Goal: Transaction & Acquisition: Purchase product/service

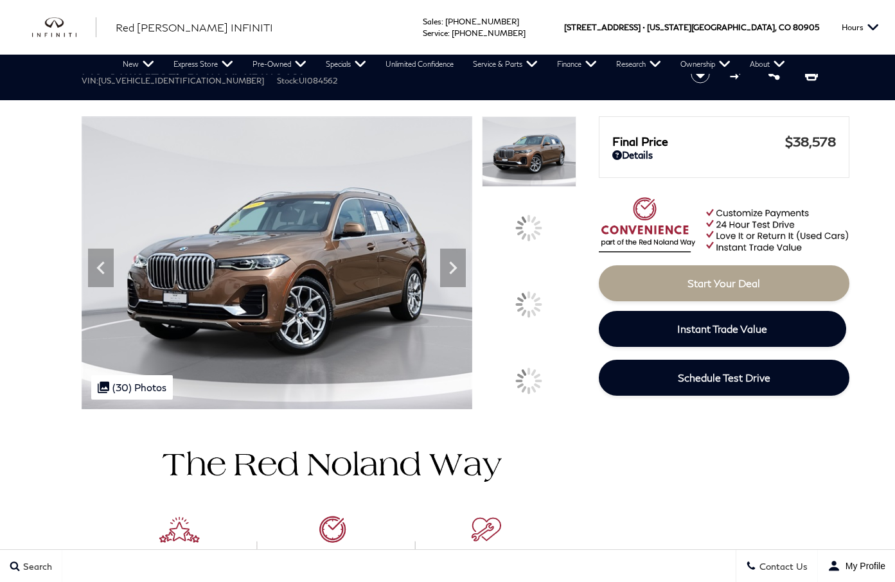
click at [466, 281] on icon at bounding box center [453, 268] width 26 height 26
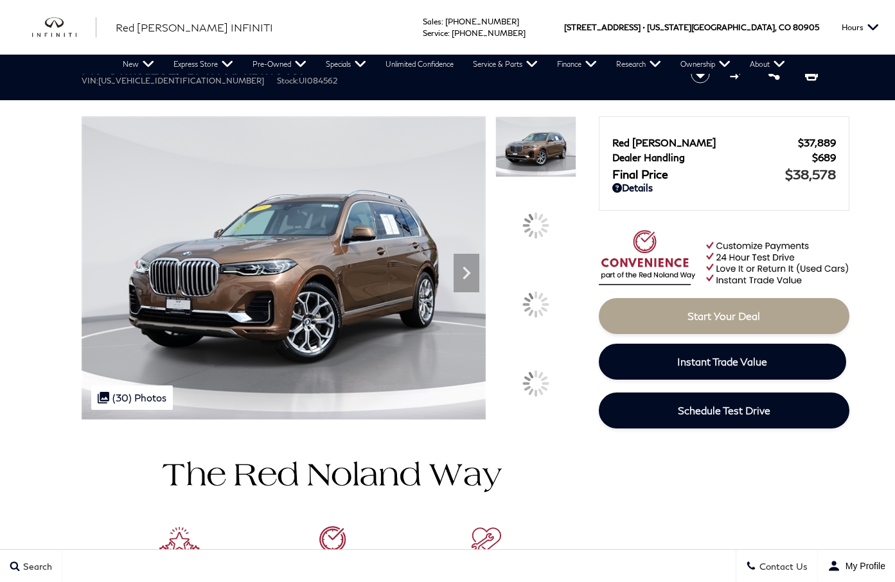
click at [542, 295] on div at bounding box center [535, 304] width 27 height 27
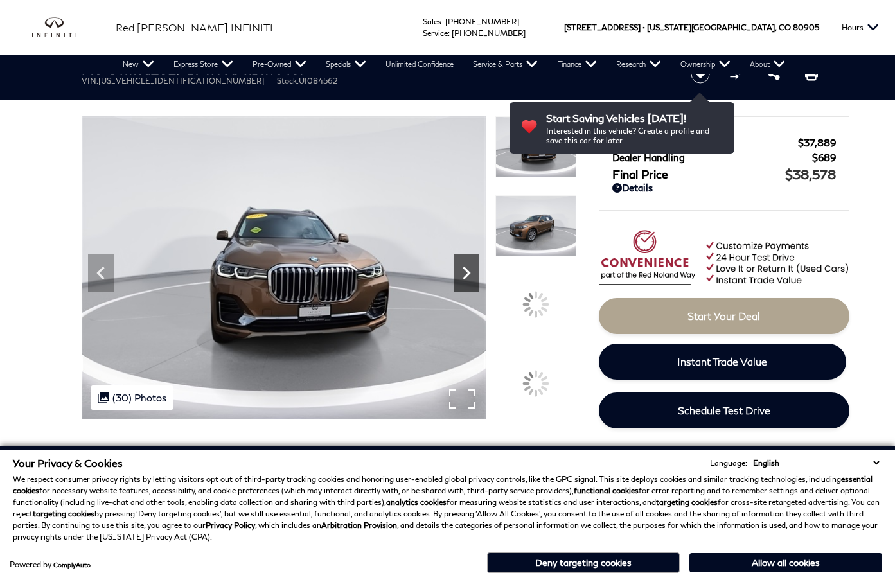
click at [458, 281] on icon "Next" at bounding box center [466, 273] width 26 height 26
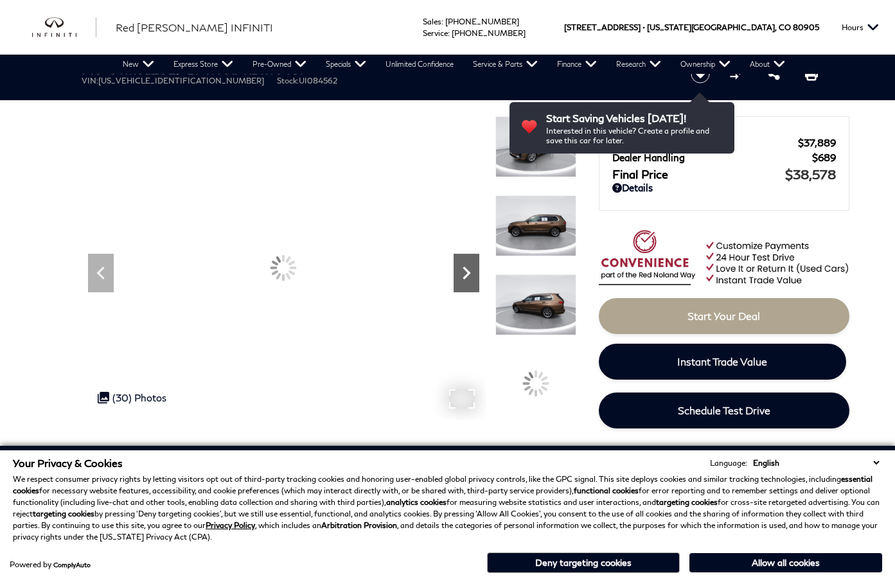
click at [458, 281] on icon "Next" at bounding box center [466, 273] width 26 height 26
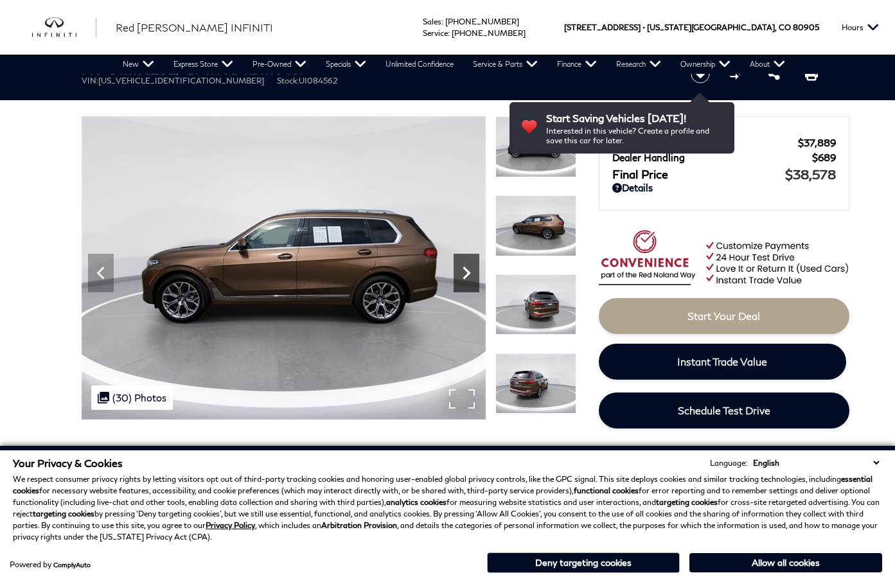
click at [458, 281] on icon "Next" at bounding box center [466, 273] width 26 height 26
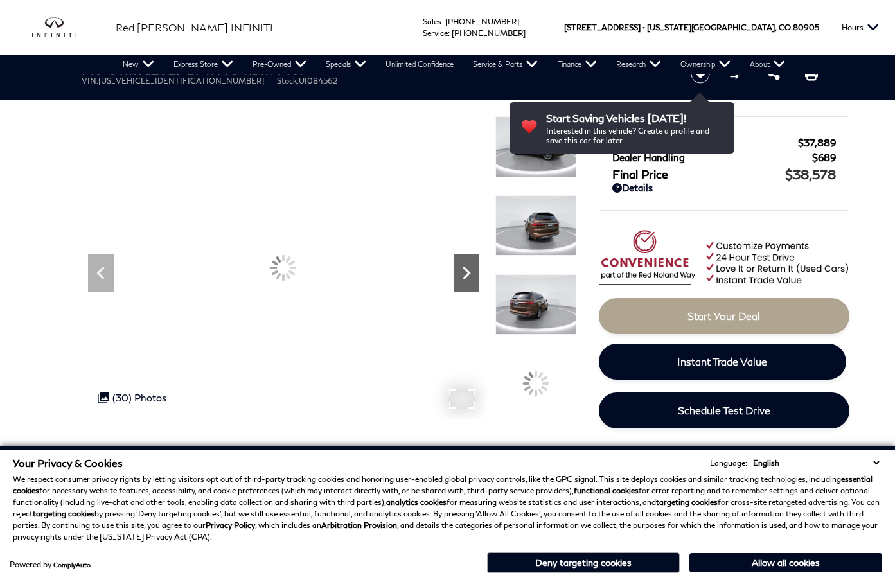
click at [458, 281] on icon "Next" at bounding box center [466, 273] width 26 height 26
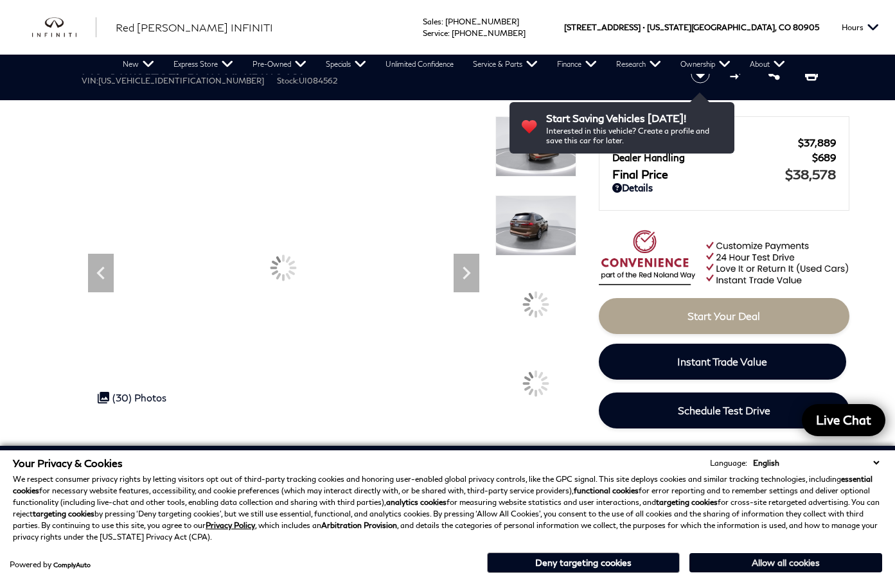
click at [777, 561] on button "Allow all cookies" at bounding box center [785, 562] width 193 height 19
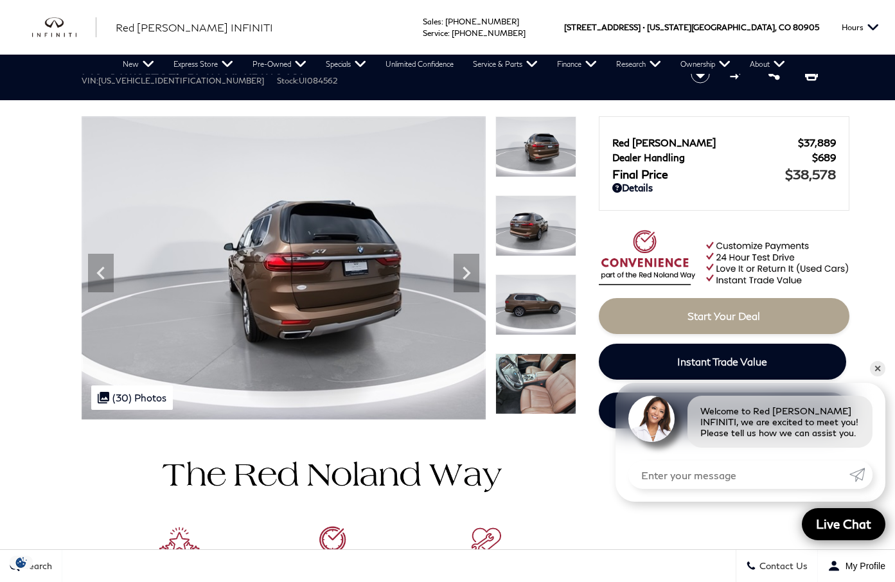
click at [486, 273] on div "360 WalkAround Powered By SpinCar" at bounding box center [329, 267] width 494 height 303
click at [476, 274] on icon "Next" at bounding box center [466, 273] width 26 height 26
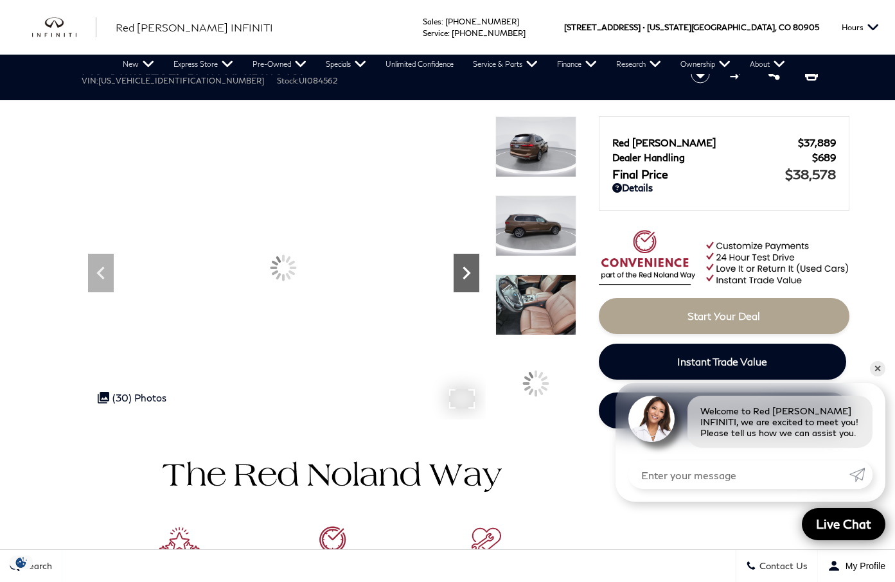
click at [476, 274] on icon "Next" at bounding box center [466, 273] width 26 height 26
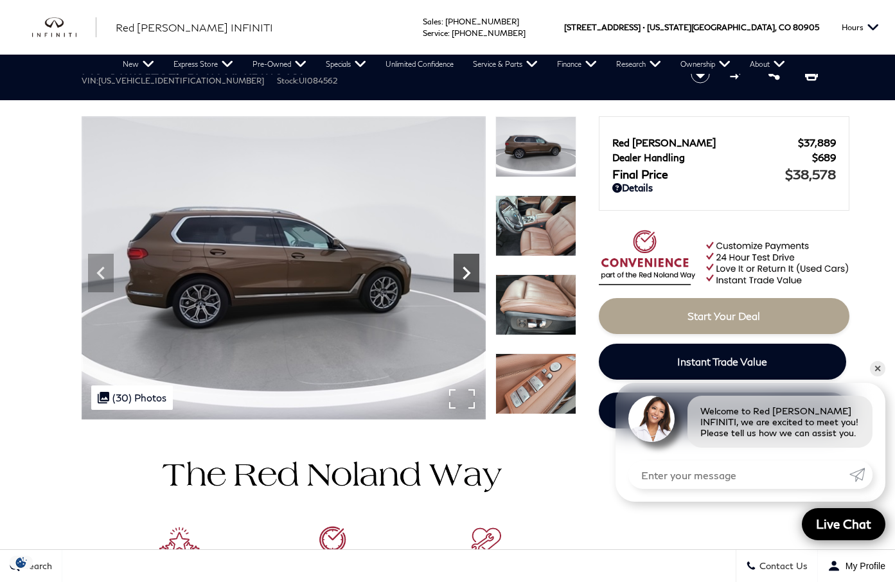
click at [455, 272] on icon "Next" at bounding box center [466, 273] width 26 height 26
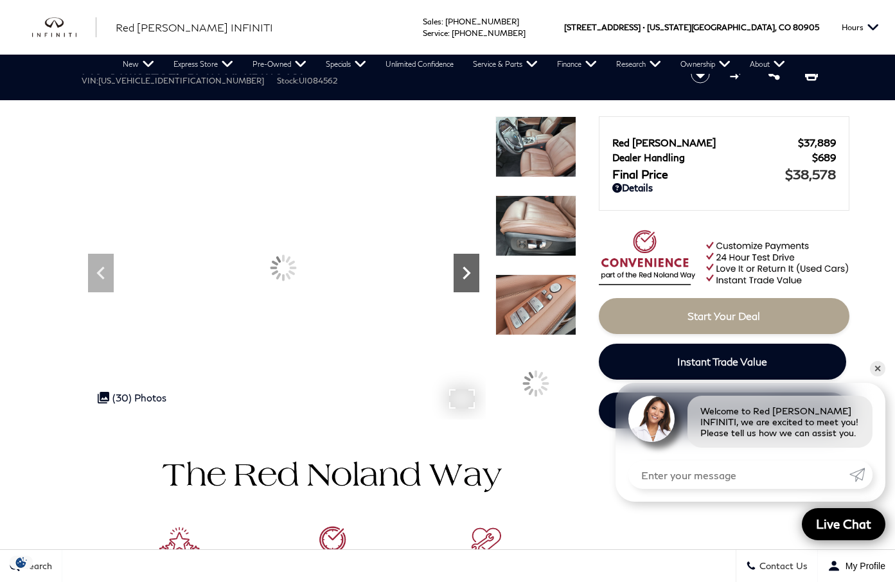
click at [455, 272] on icon "Next" at bounding box center [466, 273] width 26 height 26
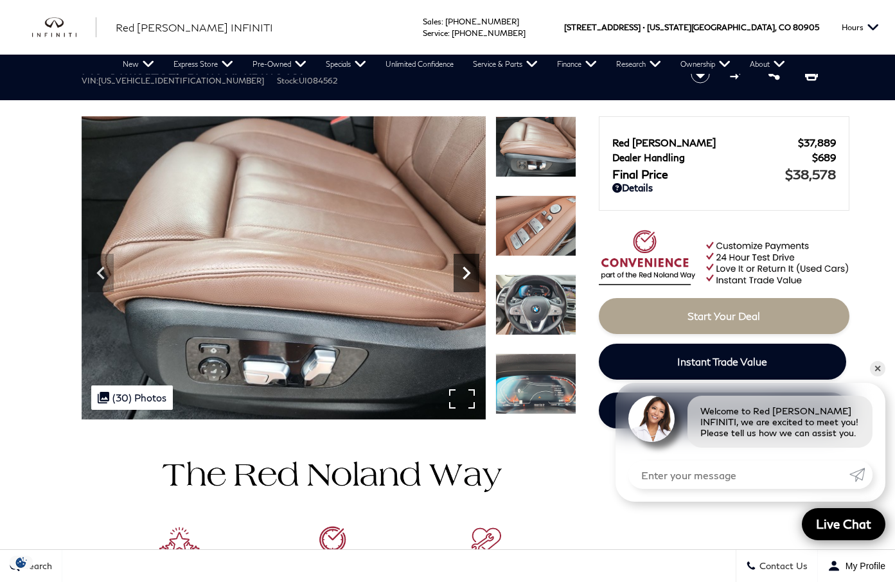
click at [455, 272] on icon "Next" at bounding box center [466, 273] width 26 height 26
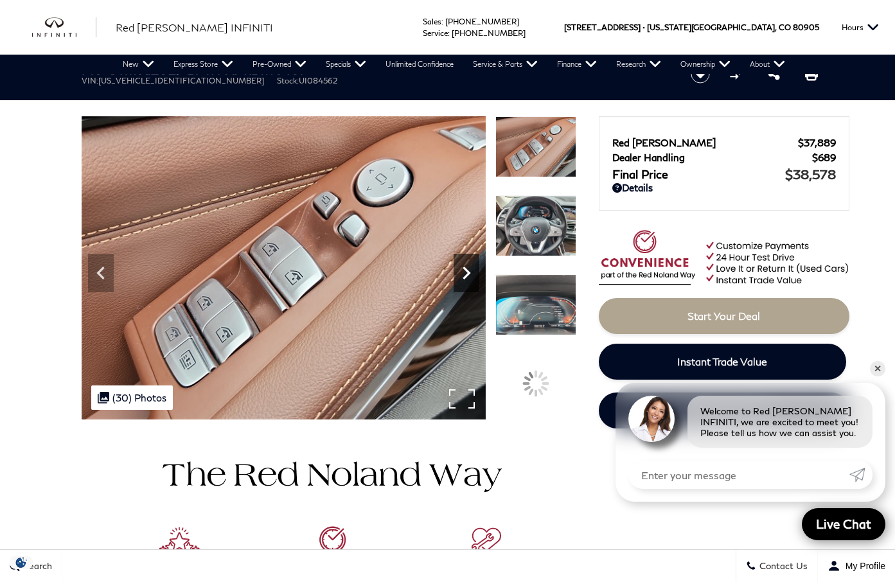
click at [455, 272] on icon "Next" at bounding box center [466, 273] width 26 height 26
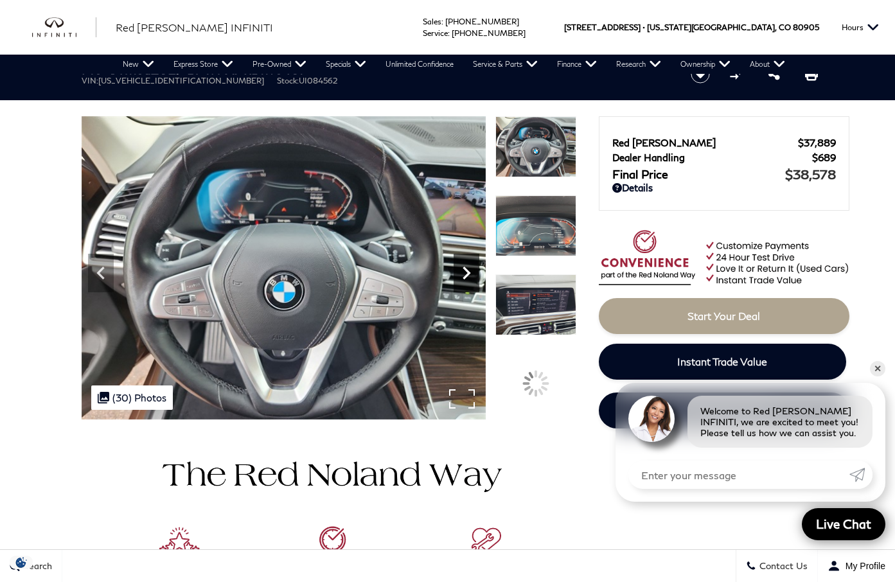
click at [455, 272] on icon "Next" at bounding box center [466, 273] width 26 height 26
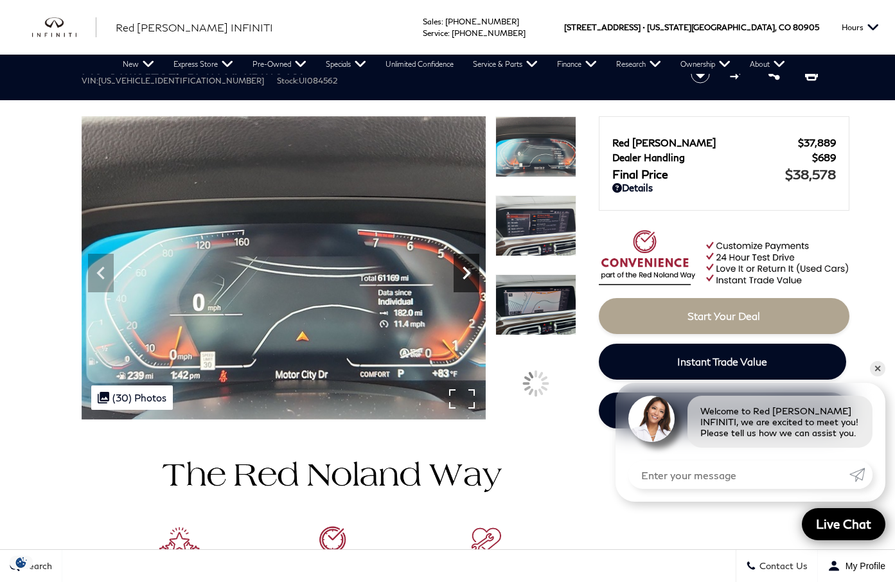
click at [455, 272] on icon "Next" at bounding box center [466, 273] width 26 height 26
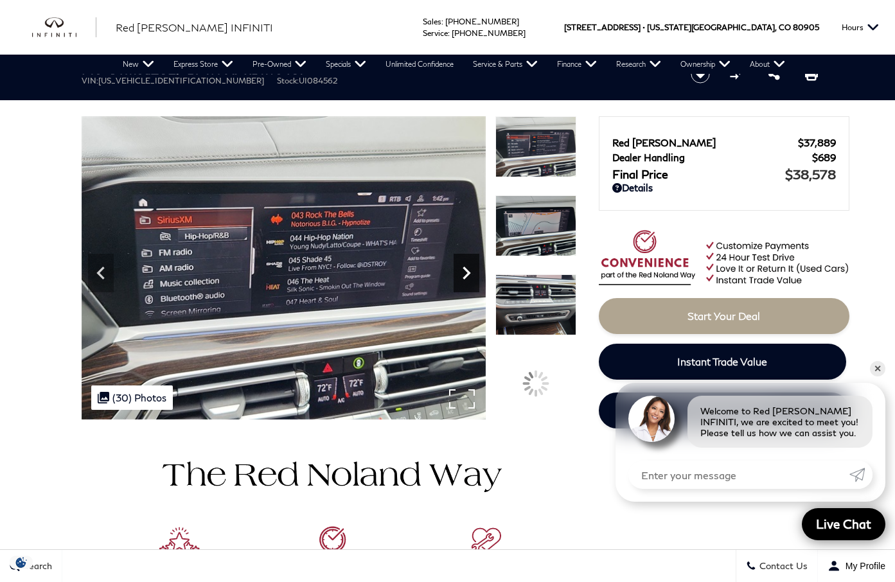
click at [455, 272] on icon "Next" at bounding box center [466, 273] width 26 height 26
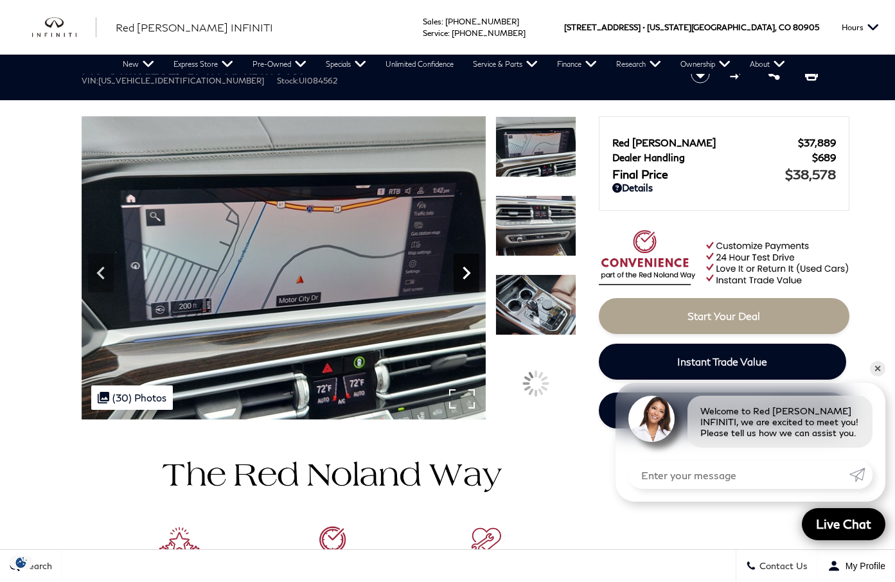
click at [455, 272] on icon "Next" at bounding box center [466, 273] width 26 height 26
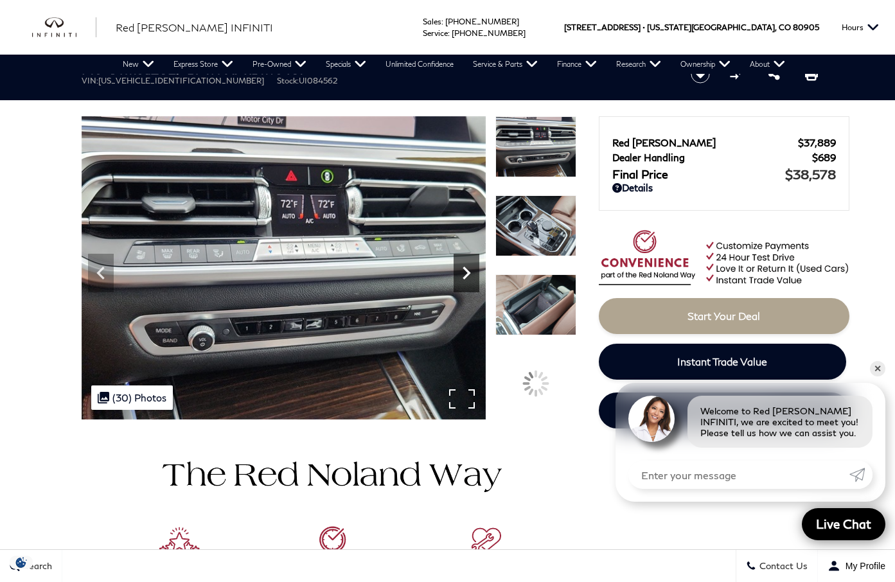
click at [455, 272] on icon "Next" at bounding box center [466, 273] width 26 height 26
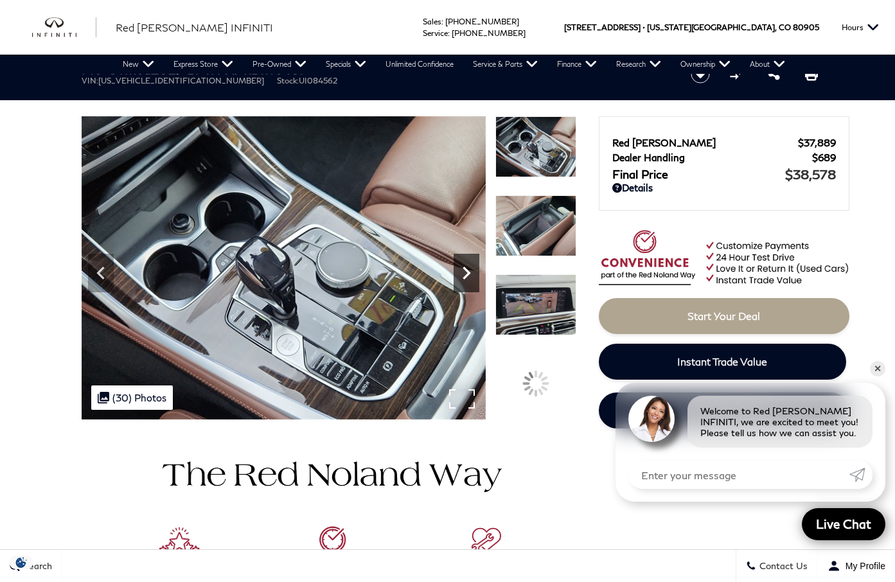
click at [455, 272] on icon "Next" at bounding box center [466, 273] width 26 height 26
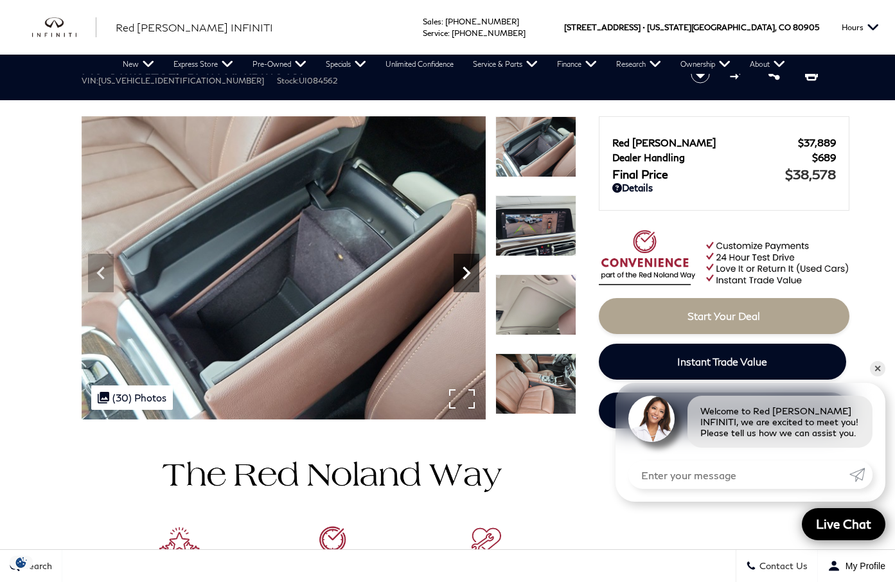
click at [455, 272] on icon "Next" at bounding box center [466, 273] width 26 height 26
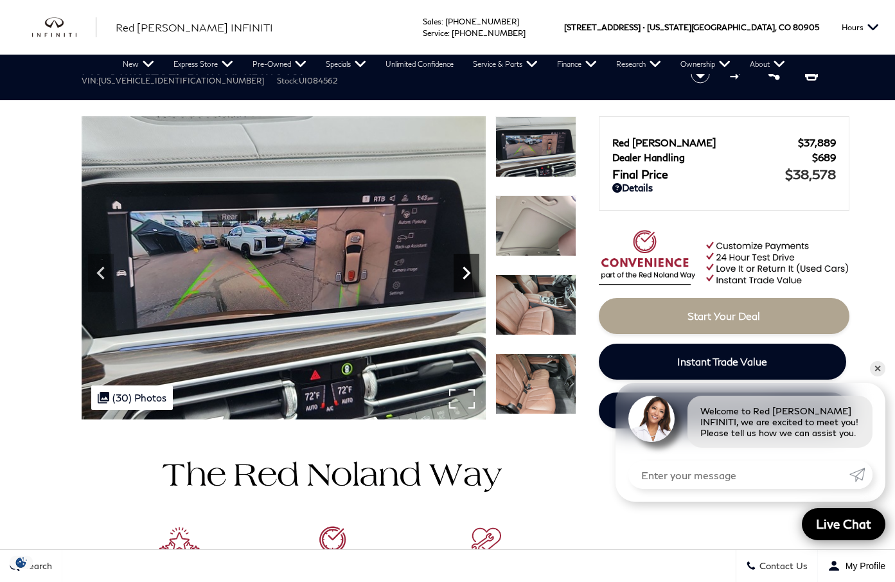
click at [455, 272] on icon "Next" at bounding box center [466, 273] width 26 height 26
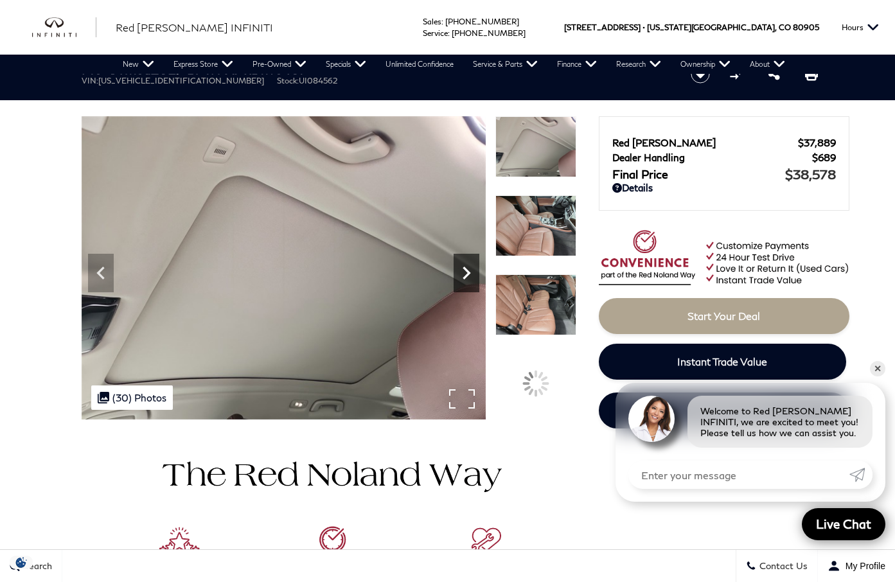
click at [455, 272] on icon "Next" at bounding box center [466, 273] width 26 height 26
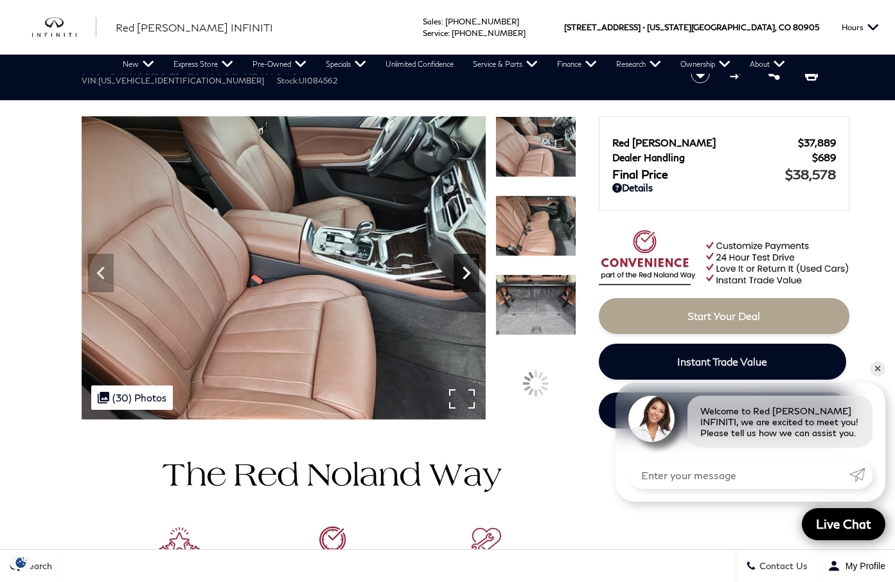
click at [455, 272] on icon "Next" at bounding box center [466, 273] width 26 height 26
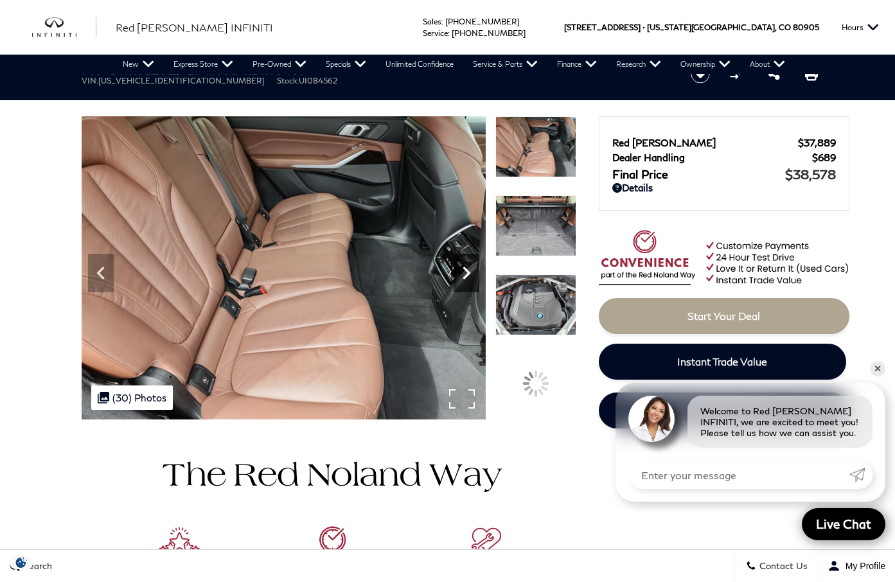
click at [455, 272] on icon "Next" at bounding box center [466, 273] width 26 height 26
